Goal: Information Seeking & Learning: Check status

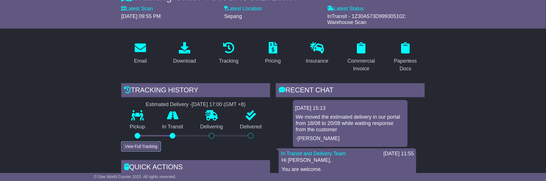
click at [144, 144] on button "View Full Tracking" at bounding box center [141, 146] width 40 height 10
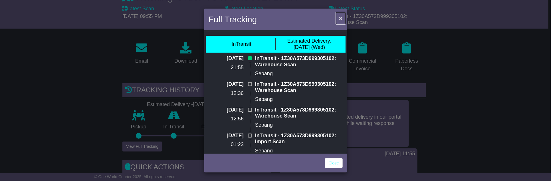
click at [341, 16] on span "×" at bounding box center [340, 18] width 3 height 7
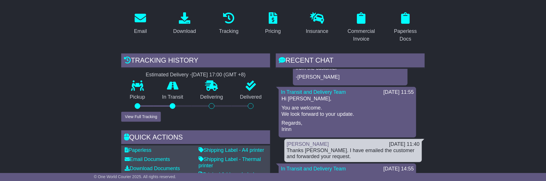
scroll to position [63, 0]
